Goal: Transaction & Acquisition: Purchase product/service

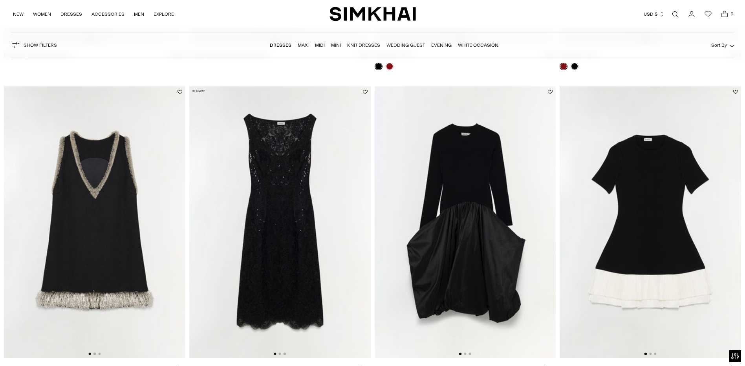
scroll to position [1046, 0]
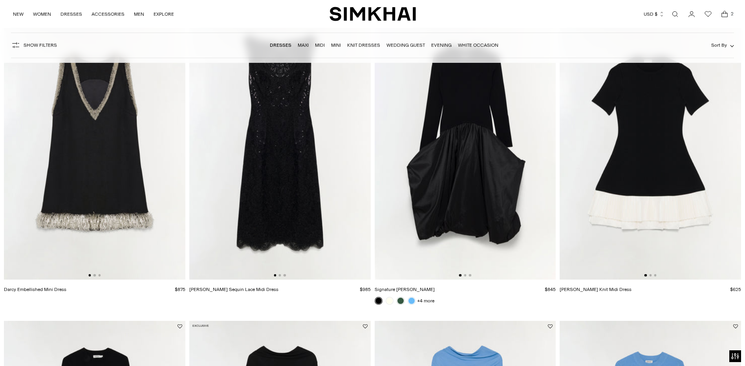
click at [624, 230] on img at bounding box center [651, 144] width 182 height 272
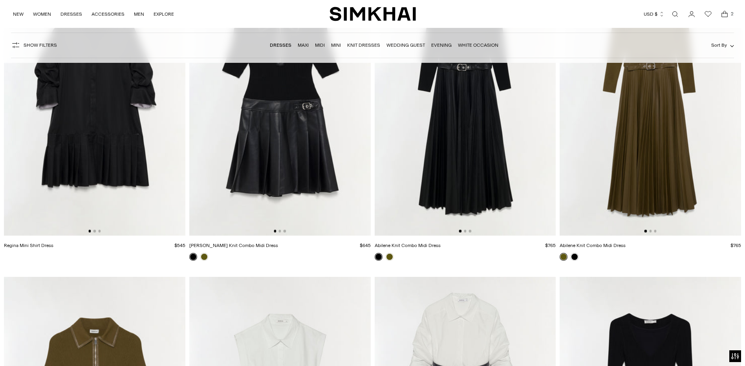
scroll to position [3168, 0]
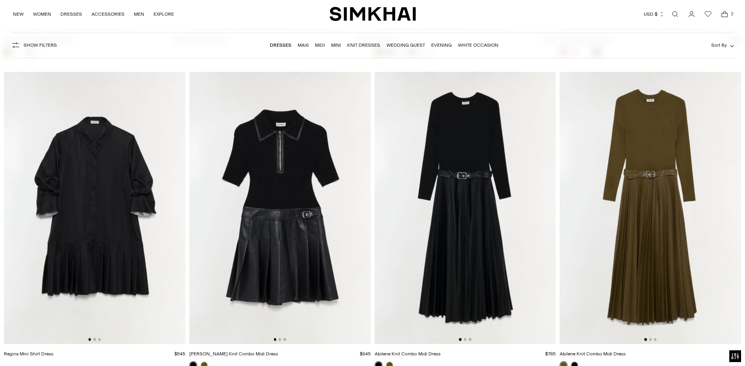
click at [135, 261] on img at bounding box center [95, 208] width 182 height 272
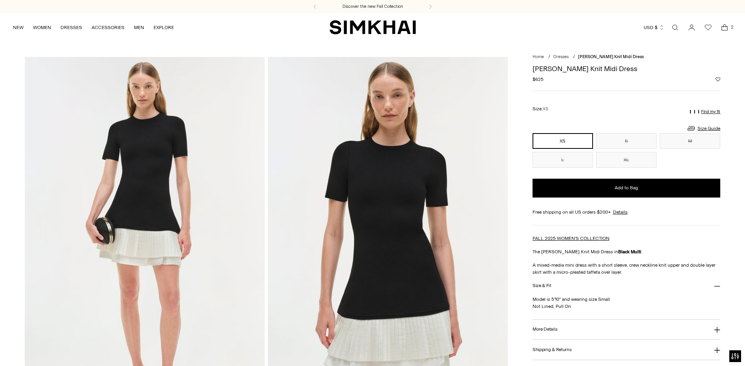
click at [726, 25] on icon "Open cart modal" at bounding box center [725, 28] width 11 height 8
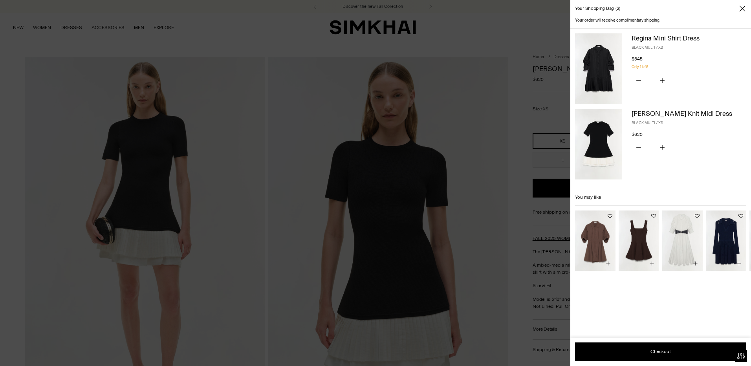
click at [601, 65] on img at bounding box center [598, 68] width 47 height 71
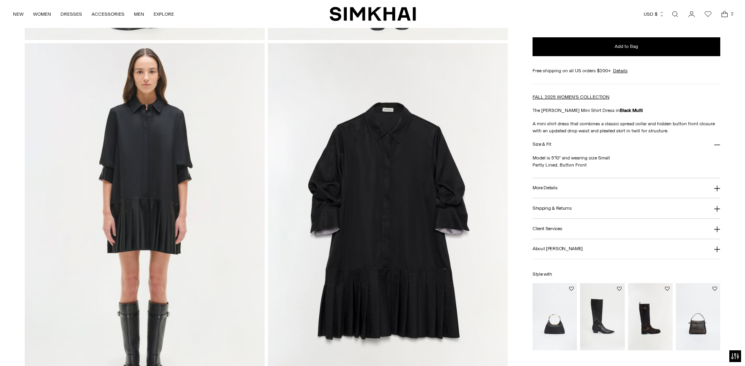
scroll to position [747, 0]
